Goal: Contribute content: Add original content to the website for others to see

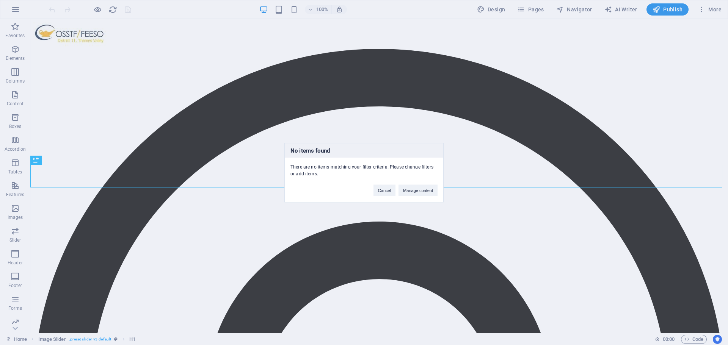
scroll to position [182, 0]
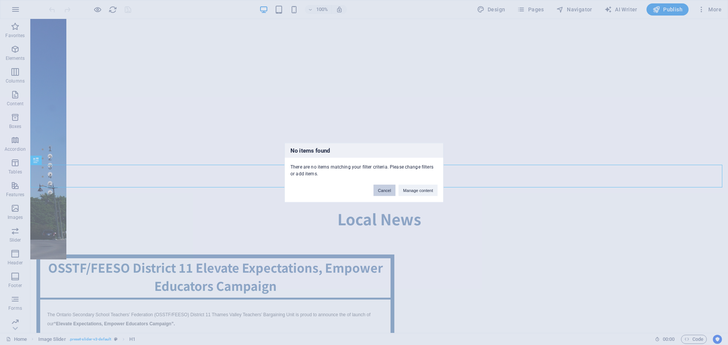
click at [382, 188] on button "Cancel" at bounding box center [384, 190] width 22 height 11
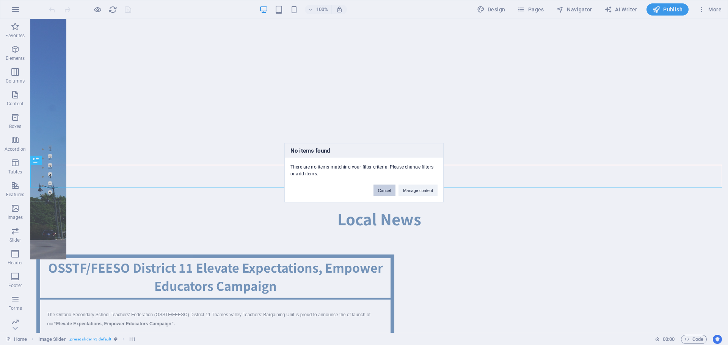
click at [382, 188] on button "Cancel" at bounding box center [384, 190] width 22 height 11
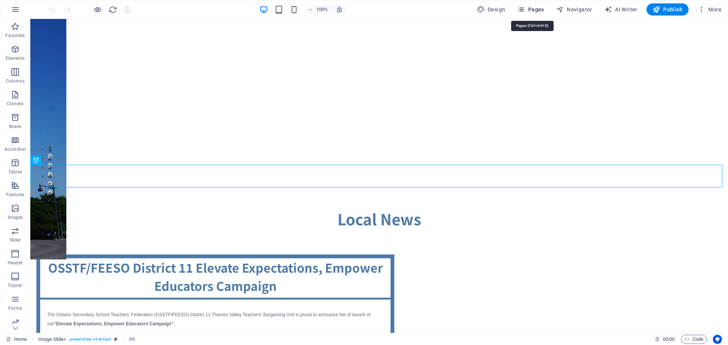
click at [543, 10] on span "Pages" at bounding box center [530, 10] width 27 height 8
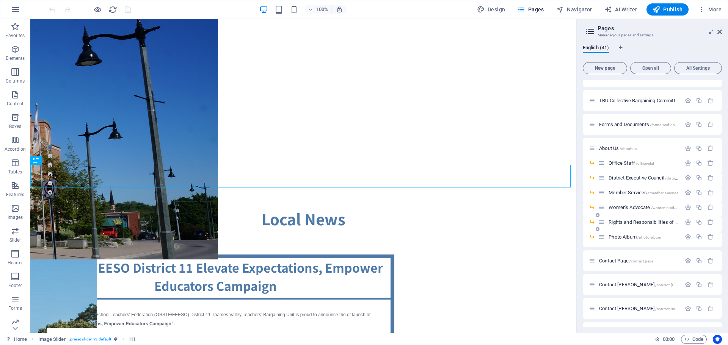
scroll to position [265, 0]
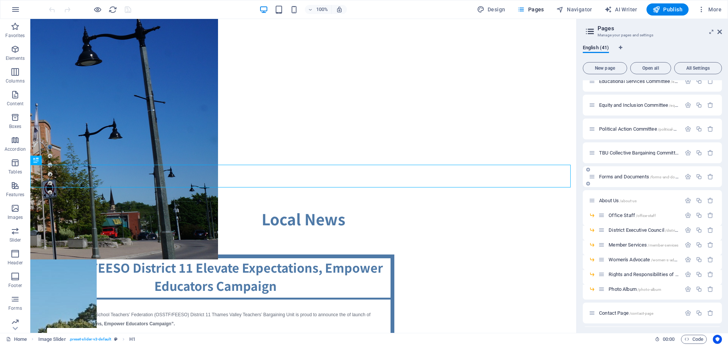
click at [621, 180] on div "Forms and Documents /forms-and-documents" at bounding box center [635, 176] width 92 height 9
click at [621, 176] on span "Forms and Documents /forms-and-documents" at bounding box center [644, 177] width 91 height 6
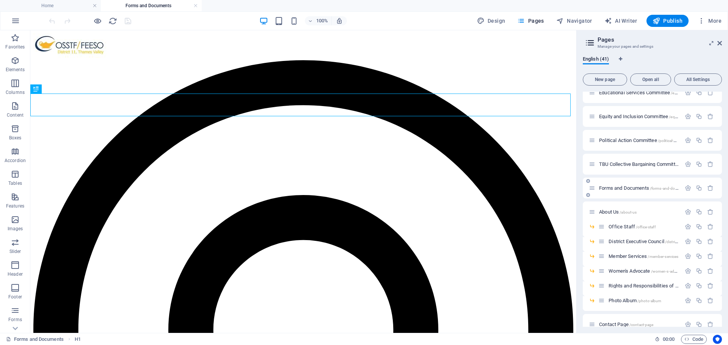
scroll to position [0, 0]
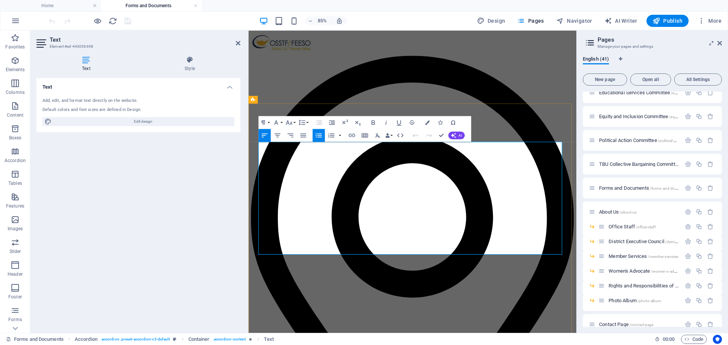
drag, startPoint x: 336, startPoint y: 194, endPoint x: 266, endPoint y: 197, distance: 69.4
click at [351, 135] on icon "button" at bounding box center [351, 135] width 6 height 3
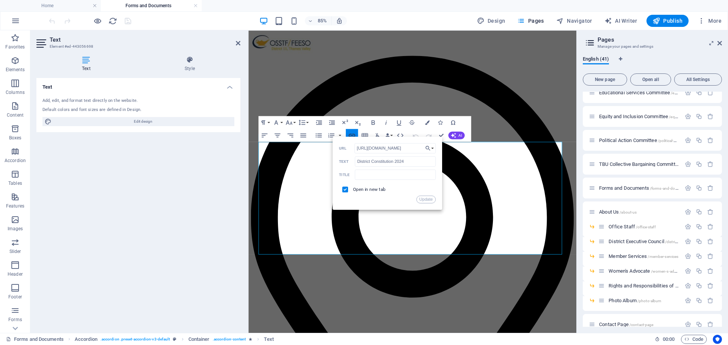
scroll to position [0, 115]
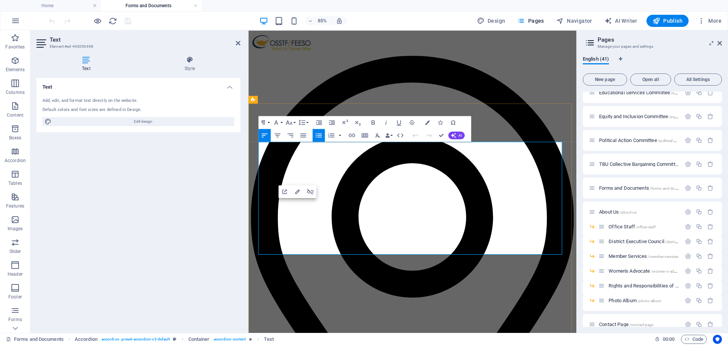
drag, startPoint x: 337, startPoint y: 195, endPoint x: 267, endPoint y: 196, distance: 70.5
click at [309, 161] on icon "button" at bounding box center [307, 160] width 6 height 6
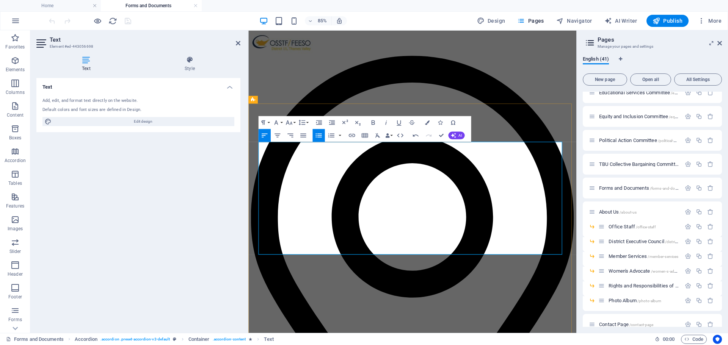
drag, startPoint x: 335, startPoint y: 196, endPoint x: 262, endPoint y: 198, distance: 73.2
type input "District Constitution 2025"
checkbox input "false"
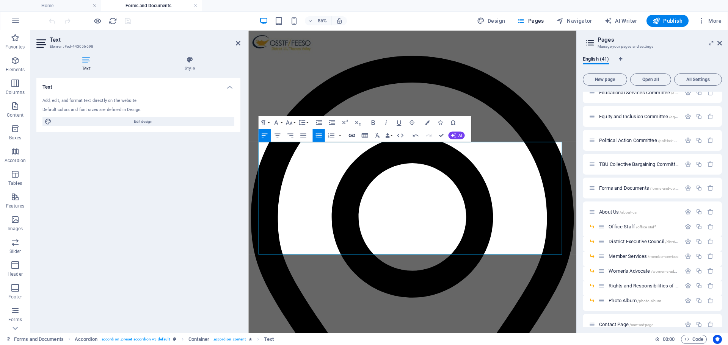
click at [351, 135] on icon "button" at bounding box center [352, 136] width 8 height 8
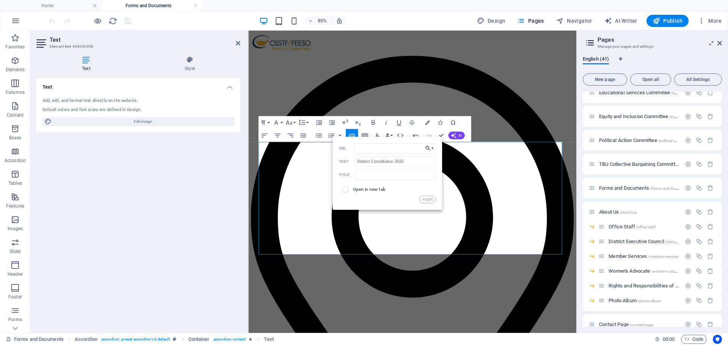
click at [432, 148] on button "Choose Link" at bounding box center [429, 148] width 12 height 10
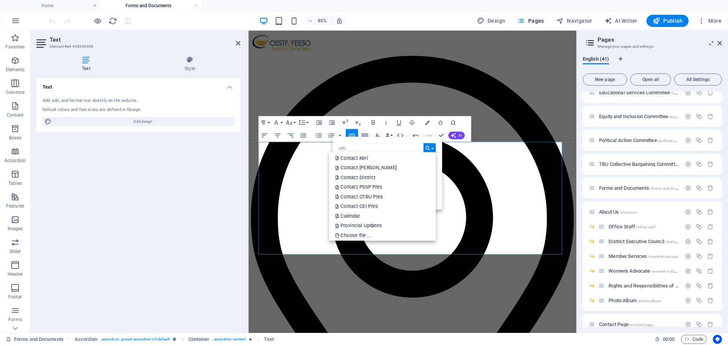
scroll to position [345, 0]
click at [368, 229] on p "Choose file ..." at bounding box center [353, 234] width 37 height 10
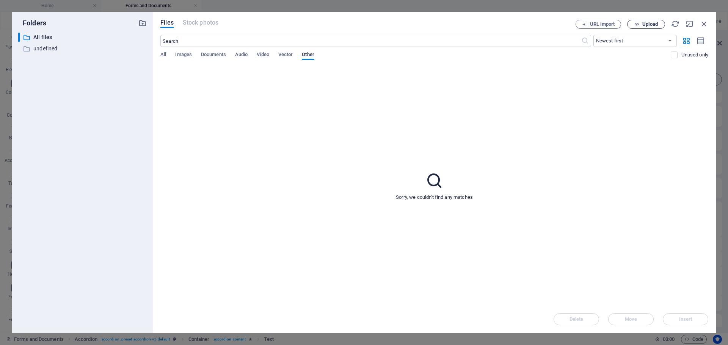
click at [638, 25] on icon "button" at bounding box center [636, 24] width 5 height 5
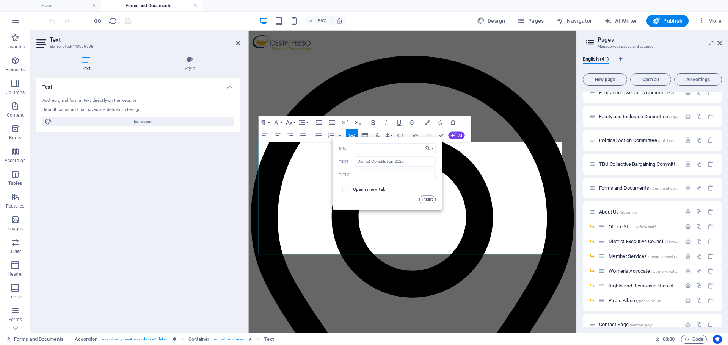
click at [426, 200] on button "Insert" at bounding box center [427, 200] width 16 height 8
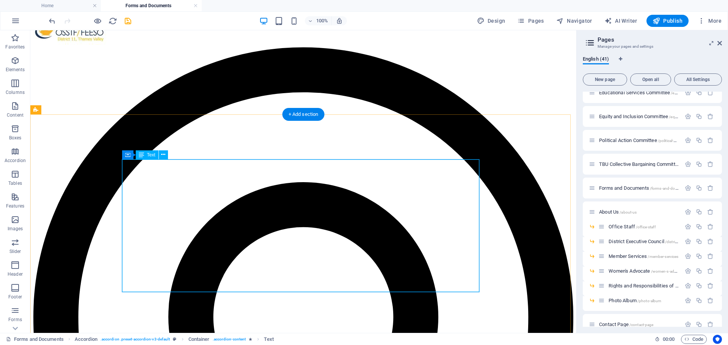
scroll to position [0, 0]
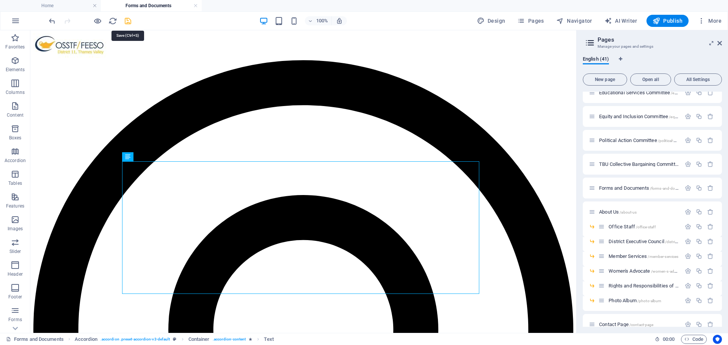
click at [127, 22] on icon "save" at bounding box center [128, 21] width 9 height 9
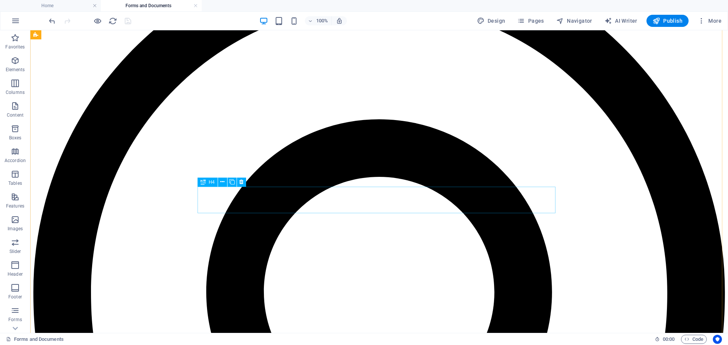
scroll to position [189, 0]
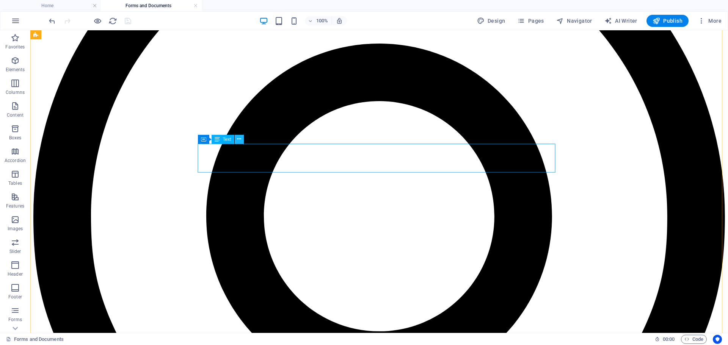
click at [240, 140] on icon at bounding box center [239, 139] width 4 height 8
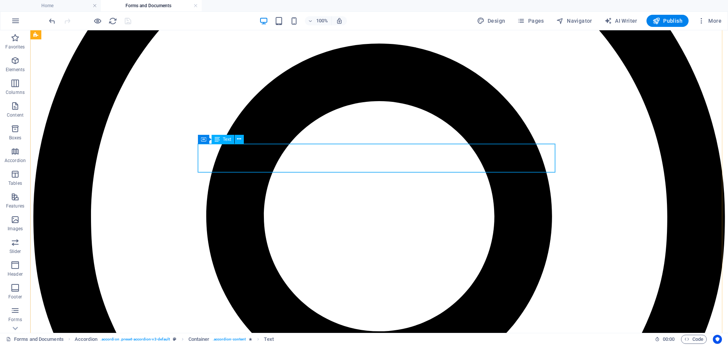
drag, startPoint x: 255, startPoint y: 183, endPoint x: 225, endPoint y: 153, distance: 42.9
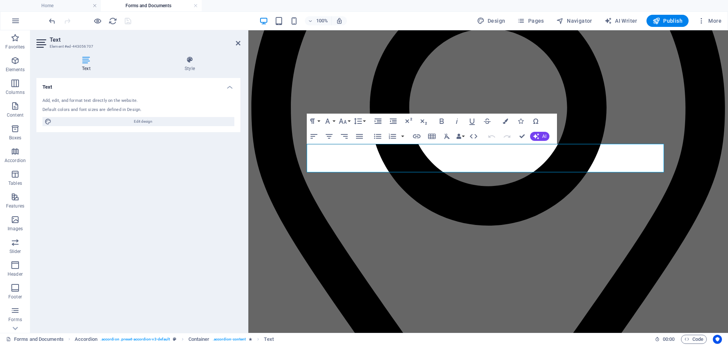
click at [225, 153] on div "Text Add, edit, and format text directly on the website. Default colors and fon…" at bounding box center [138, 202] width 204 height 249
drag, startPoint x: 375, startPoint y: 149, endPoint x: 313, endPoint y: 150, distance: 61.8
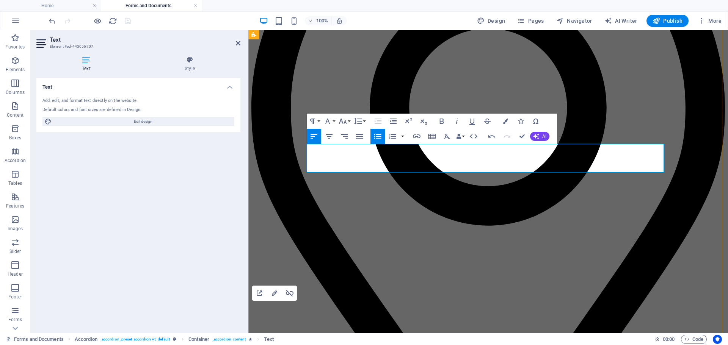
drag, startPoint x: 377, startPoint y: 150, endPoint x: 313, endPoint y: 146, distance: 63.4
click at [290, 294] on icon "button" at bounding box center [290, 293] width 8 height 7
drag, startPoint x: 376, startPoint y: 147, endPoint x: 307, endPoint y: 149, distance: 68.2
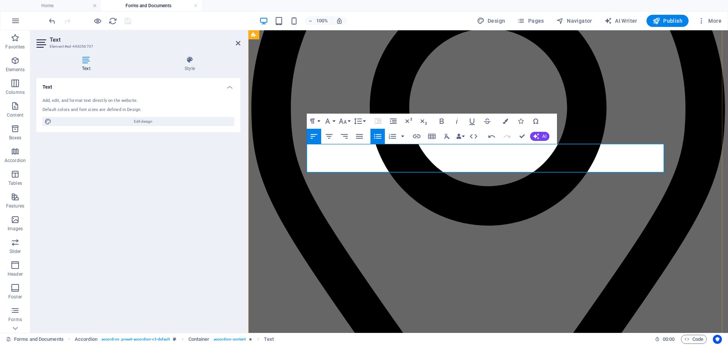
click at [416, 136] on icon "button" at bounding box center [417, 137] width 8 height 4
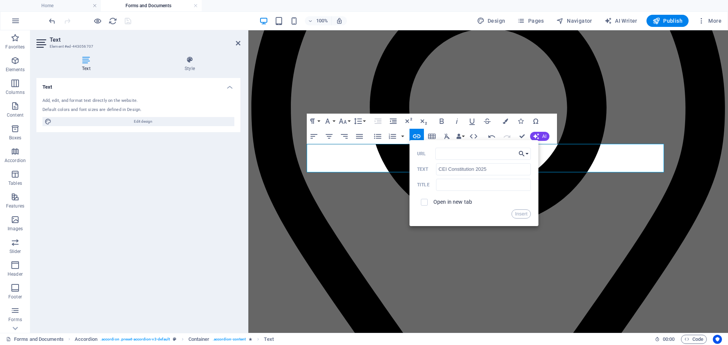
click at [524, 153] on icon "button" at bounding box center [522, 153] width 8 height 9
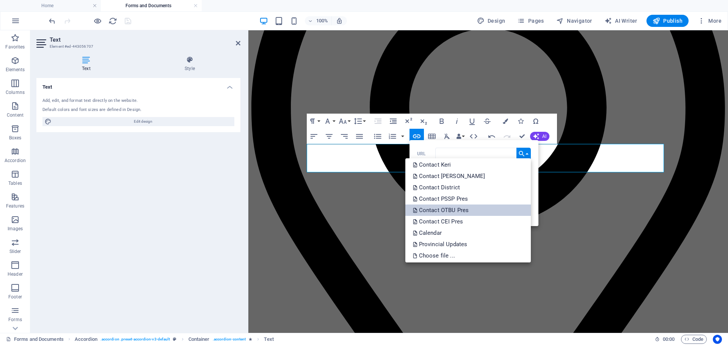
scroll to position [345, 0]
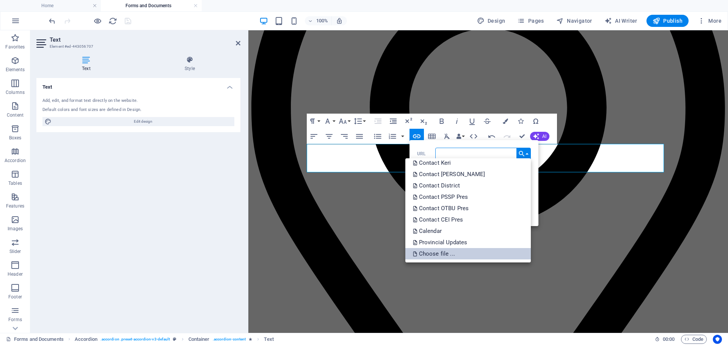
click at [448, 251] on p "Choose file ..." at bounding box center [435, 253] width 44 height 11
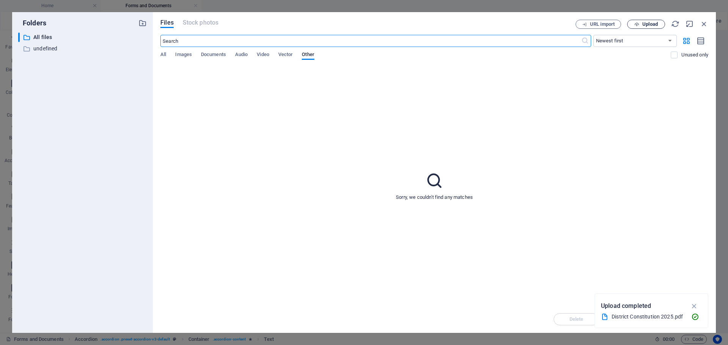
click at [650, 24] on span "Upload" at bounding box center [650, 24] width 16 height 5
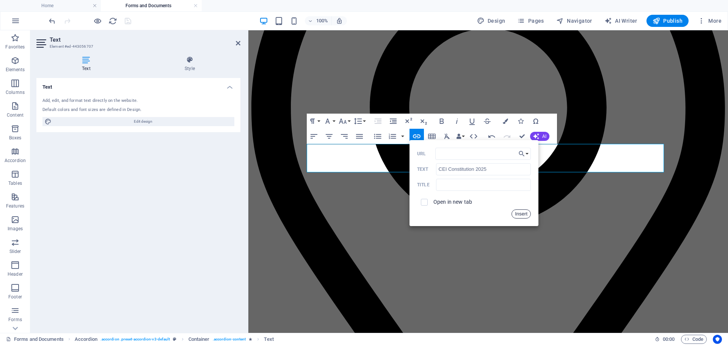
click at [517, 213] on button "Insert" at bounding box center [520, 214] width 19 height 9
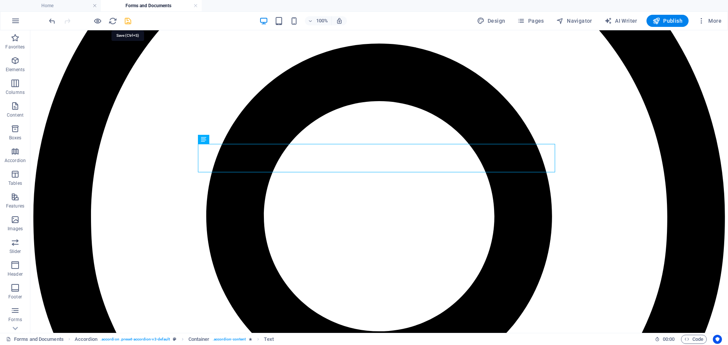
click at [125, 21] on icon "save" at bounding box center [128, 21] width 9 height 9
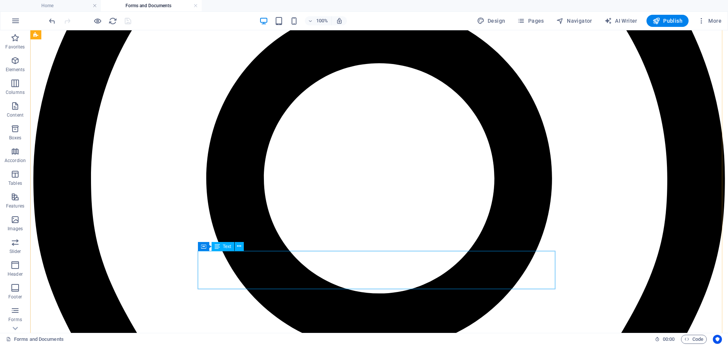
scroll to position [341, 0]
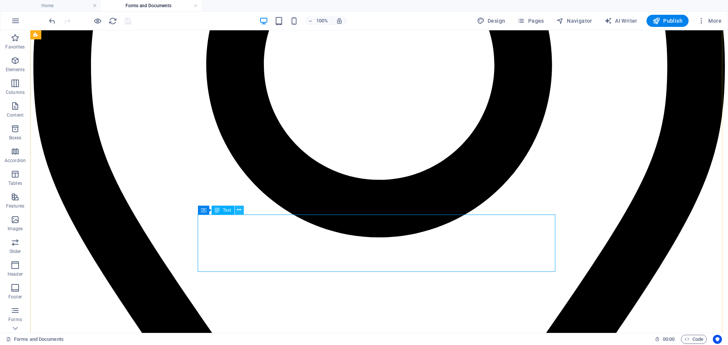
click at [239, 210] on icon at bounding box center [239, 210] width 4 height 8
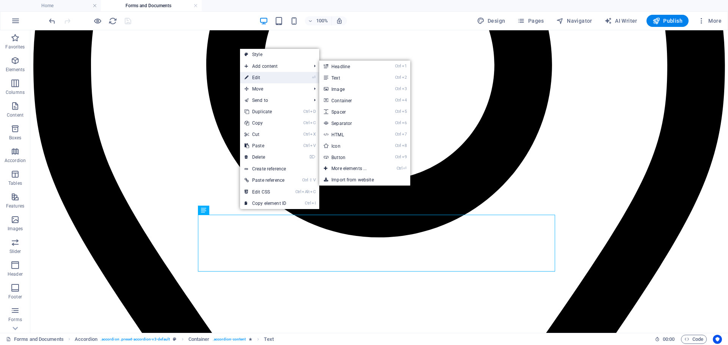
click at [269, 75] on link "⏎ Edit" at bounding box center [265, 77] width 51 height 11
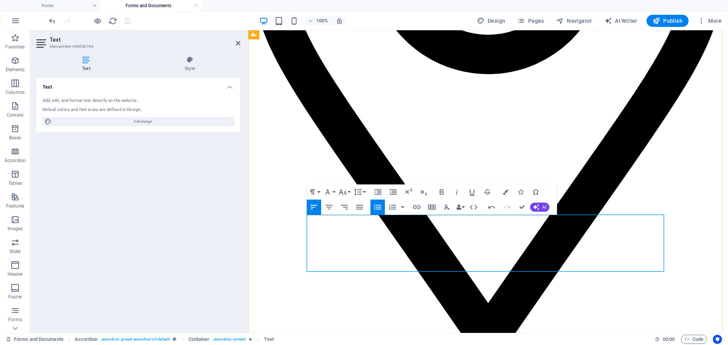
drag, startPoint x: 375, startPoint y: 257, endPoint x: 313, endPoint y: 260, distance: 62.2
click at [357, 238] on icon "button" at bounding box center [358, 238] width 8 height 7
click at [417, 207] on icon "button" at bounding box center [416, 207] width 9 height 9
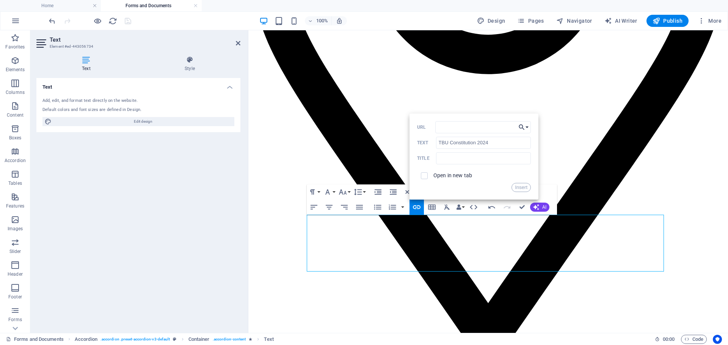
click at [525, 128] on button "Choose Link" at bounding box center [523, 127] width 14 height 12
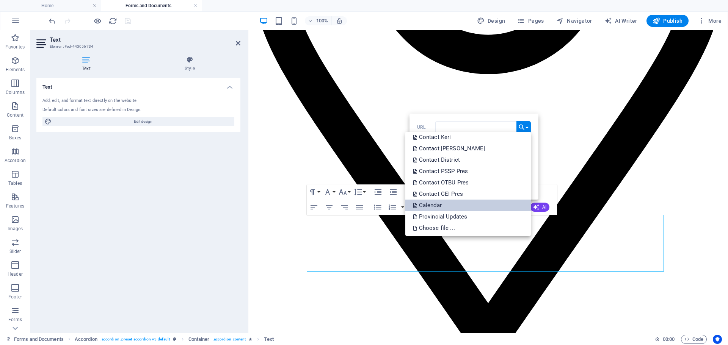
scroll to position [345, 0]
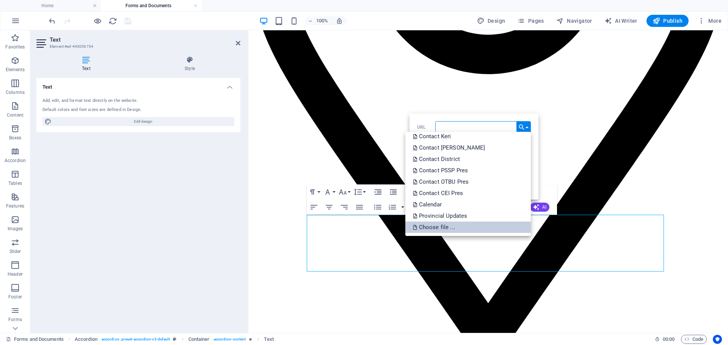
click at [428, 225] on p "Choose file ..." at bounding box center [435, 227] width 44 height 11
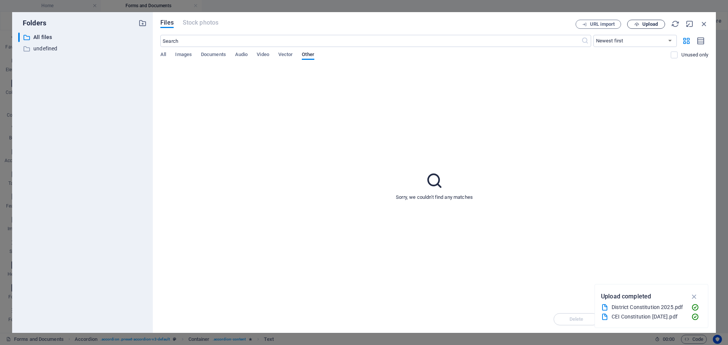
click at [641, 23] on span "Upload" at bounding box center [645, 24] width 31 height 5
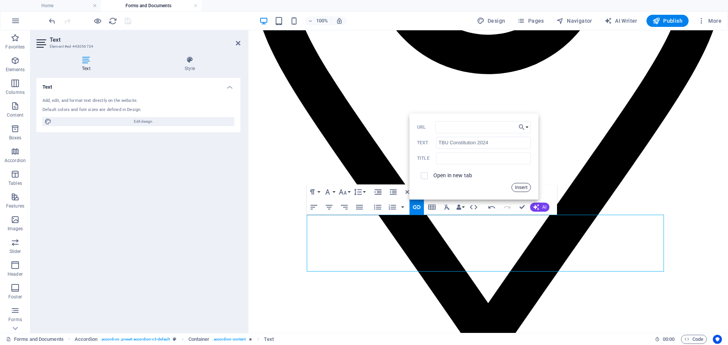
click at [519, 186] on button "Insert" at bounding box center [520, 187] width 19 height 9
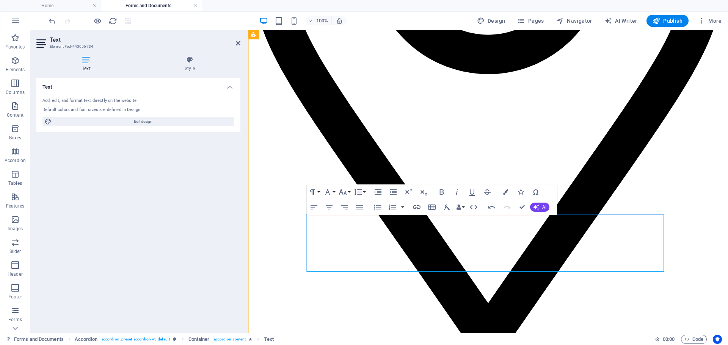
drag, startPoint x: 379, startPoint y: 258, endPoint x: 312, endPoint y: 260, distance: 67.1
type input "TBU Constitution 2025"
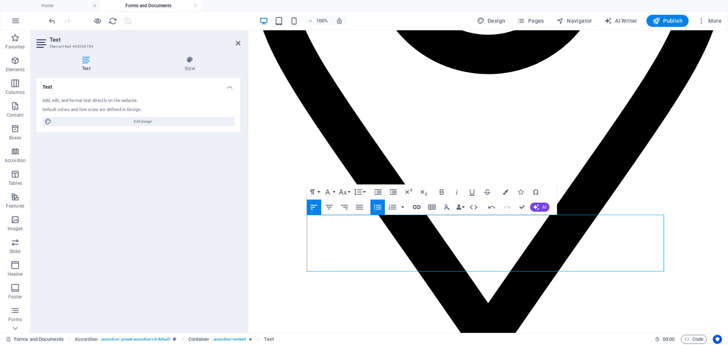
click at [417, 207] on icon "button" at bounding box center [417, 207] width 8 height 4
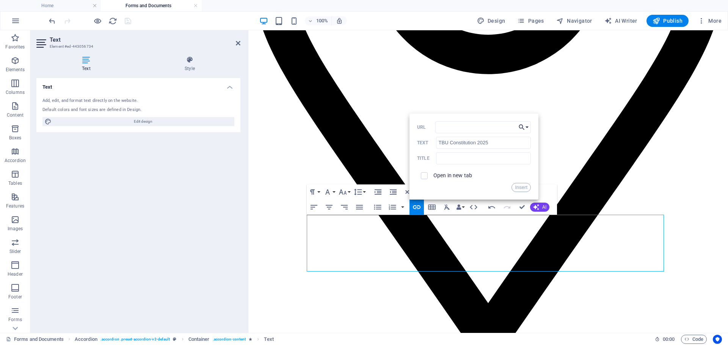
click at [528, 123] on button "Choose Link" at bounding box center [523, 127] width 14 height 12
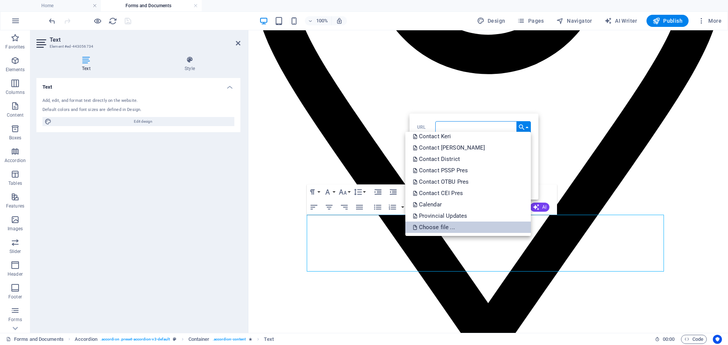
click at [442, 228] on p "Choose file ..." at bounding box center [435, 227] width 44 height 11
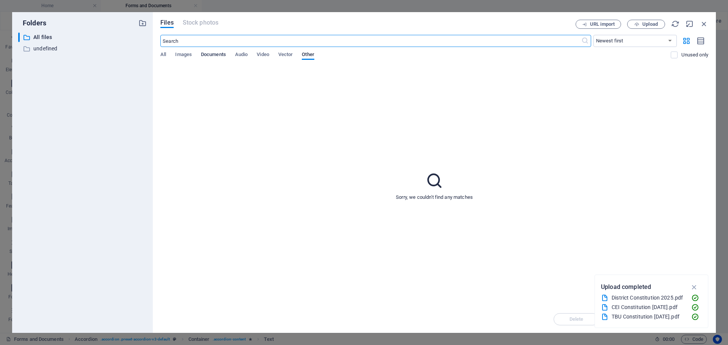
click at [214, 58] on span "Documents" at bounding box center [213, 55] width 25 height 11
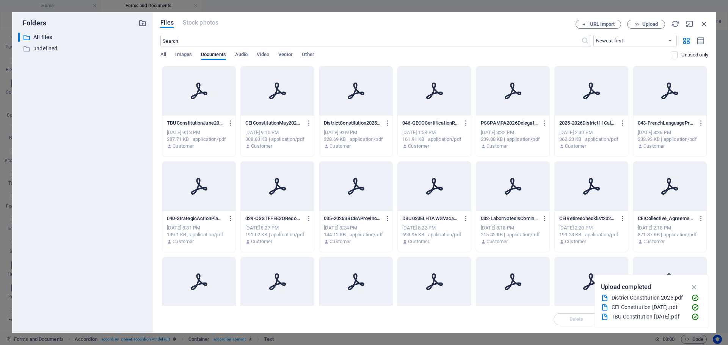
click at [206, 125] on p "TBUConstitutionJune2025-neLnIZHFLsT_MQUgVQnVdg.pdf" at bounding box center [195, 123] width 57 height 7
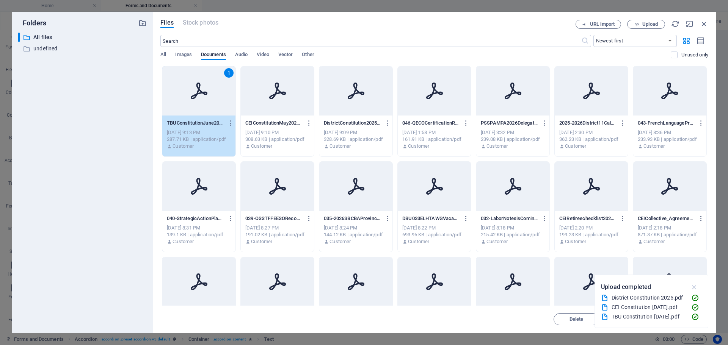
click at [693, 286] on icon "button" at bounding box center [694, 287] width 9 height 8
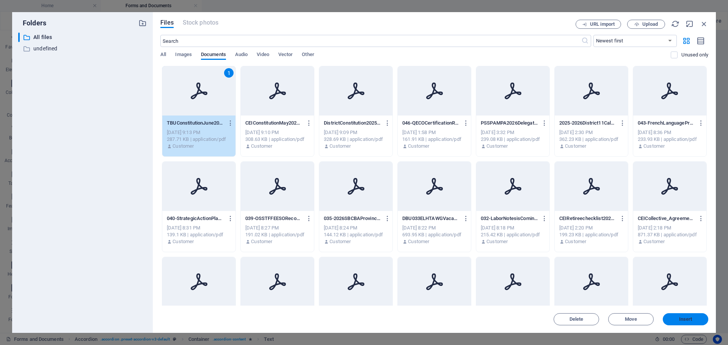
click at [691, 317] on span "Insert" at bounding box center [685, 319] width 13 height 5
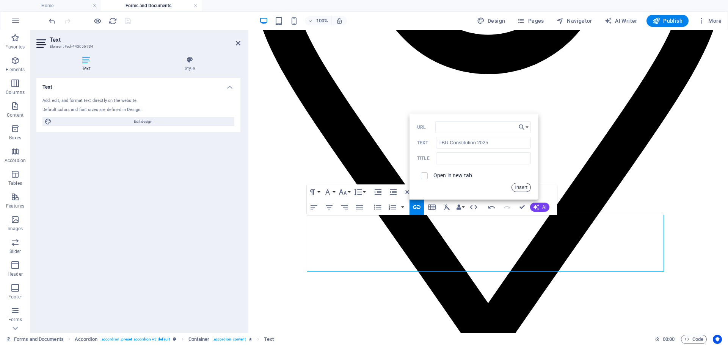
click at [521, 189] on button "Insert" at bounding box center [520, 187] width 19 height 9
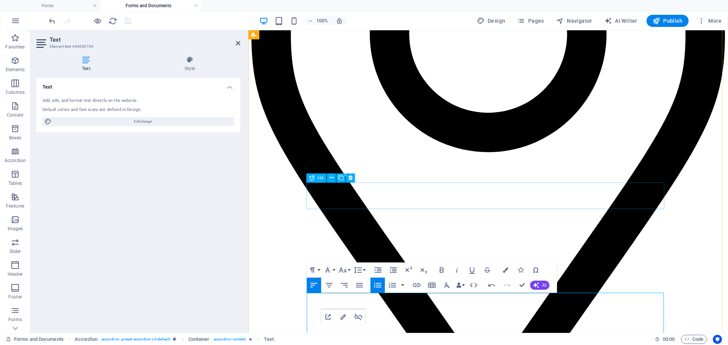
scroll to position [303, 0]
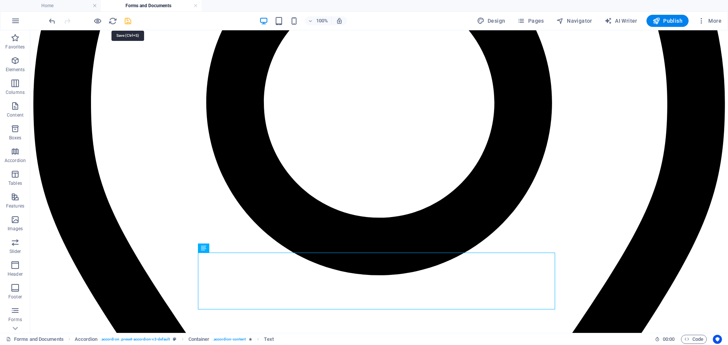
click at [129, 23] on icon "save" at bounding box center [128, 21] width 9 height 9
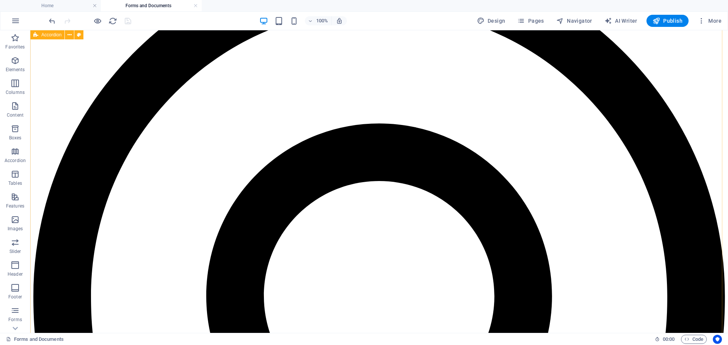
scroll to position [26, 0]
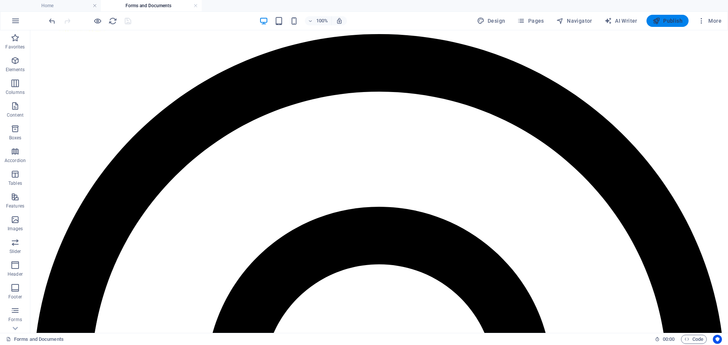
click at [669, 24] on span "Publish" at bounding box center [667, 21] width 30 height 8
